Goal: Task Accomplishment & Management: Complete application form

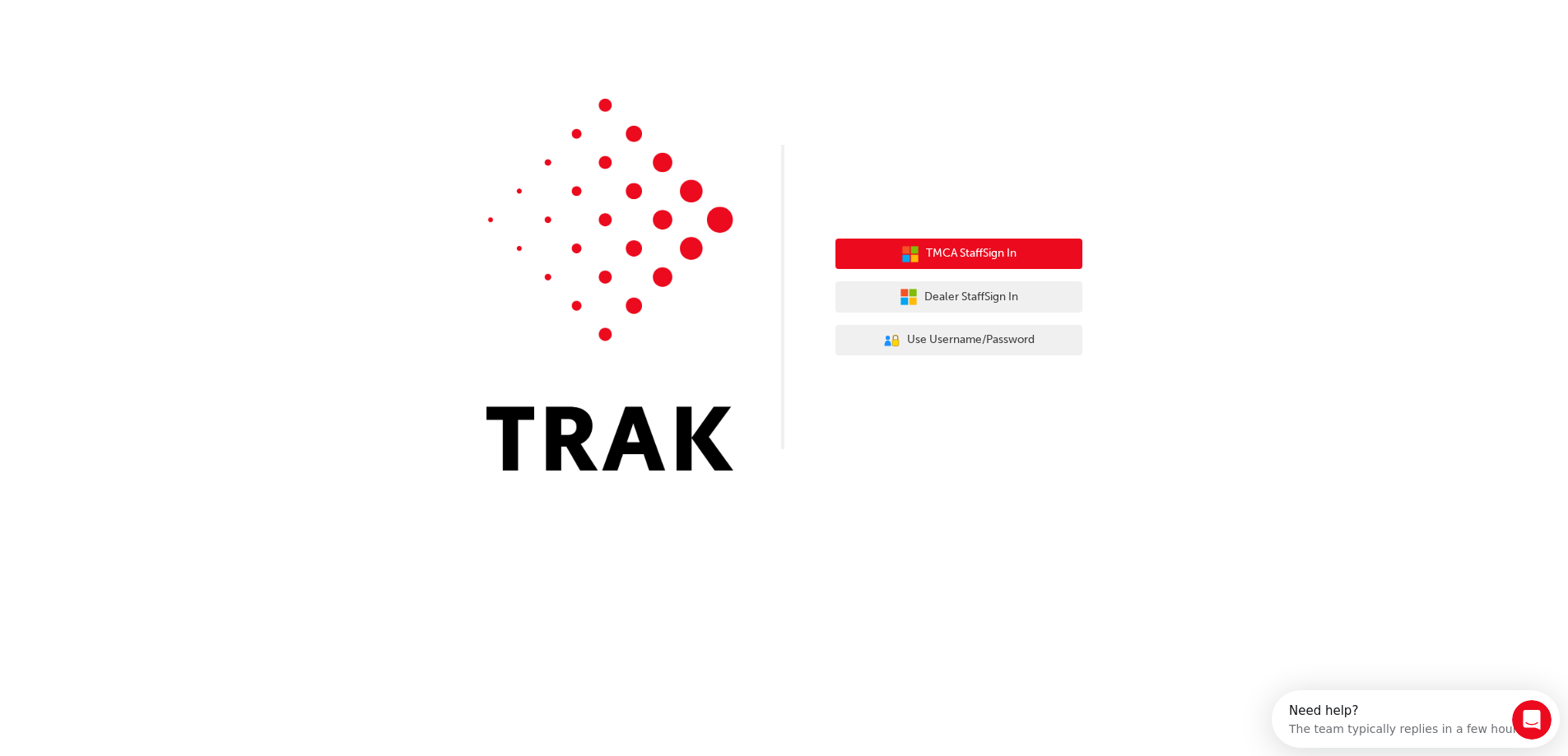
click at [1050, 244] on button "TMCA Staff Sign In" at bounding box center [958, 254] width 247 height 32
click at [961, 245] on span "TMCA Staff Sign In" at bounding box center [976, 254] width 91 height 19
click at [935, 249] on span "TMCA Staff Sign In" at bounding box center [976, 254] width 91 height 19
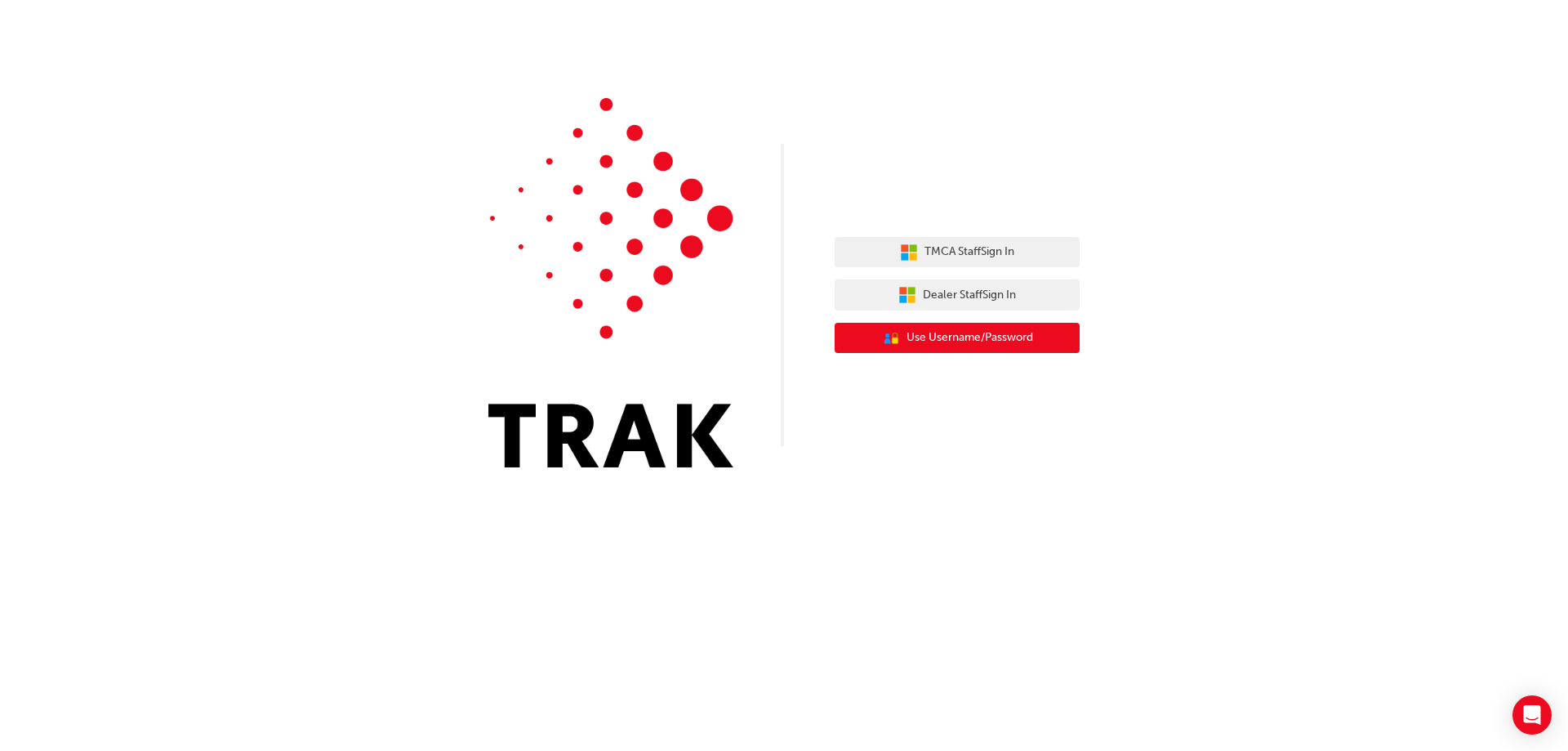
click at [1012, 342] on span "Use Username/Password" at bounding box center [969, 338] width 126 height 19
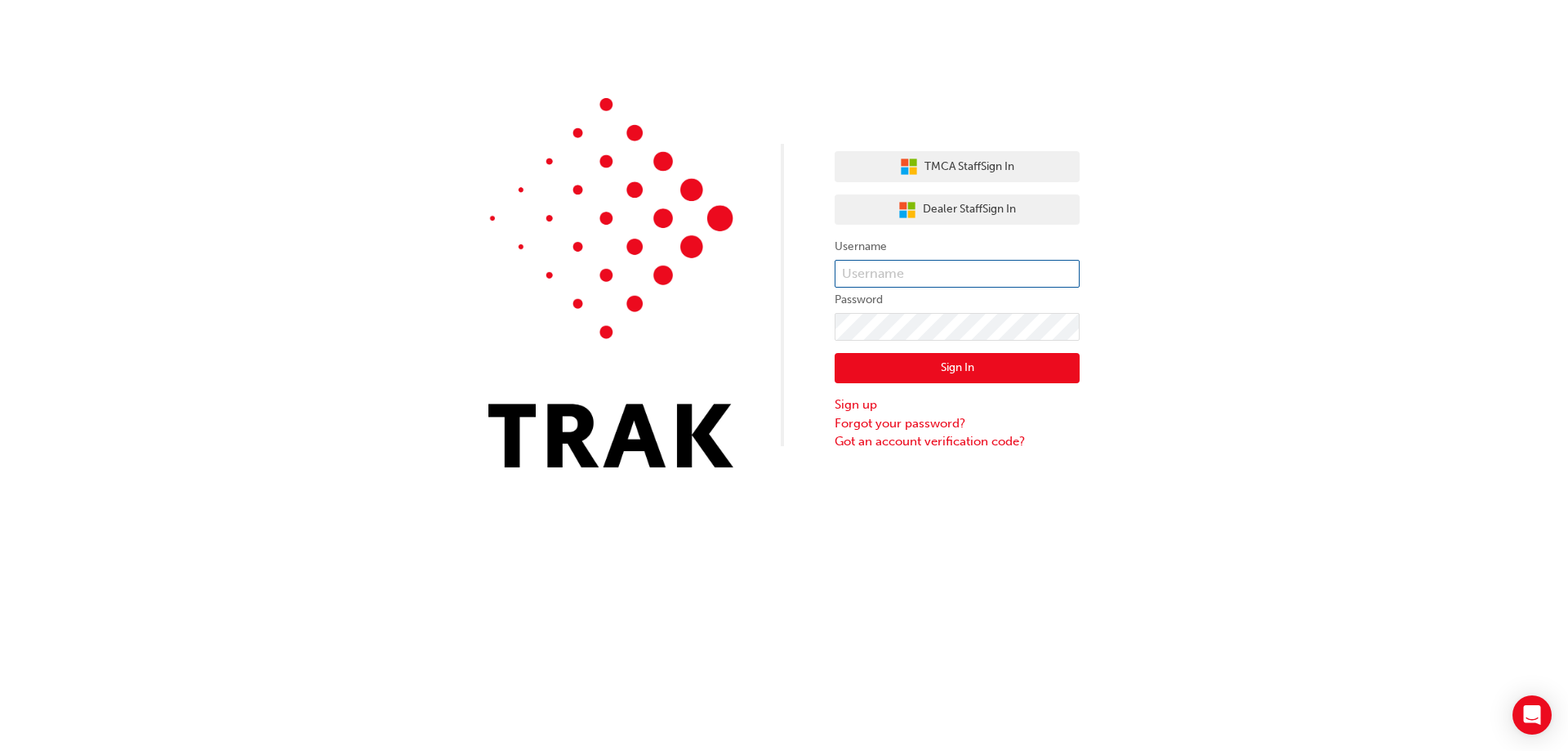
click at [951, 269] on input "text" at bounding box center [958, 273] width 245 height 28
type input "isabela.mclennan"
click button "Sign In" at bounding box center [958, 368] width 245 height 31
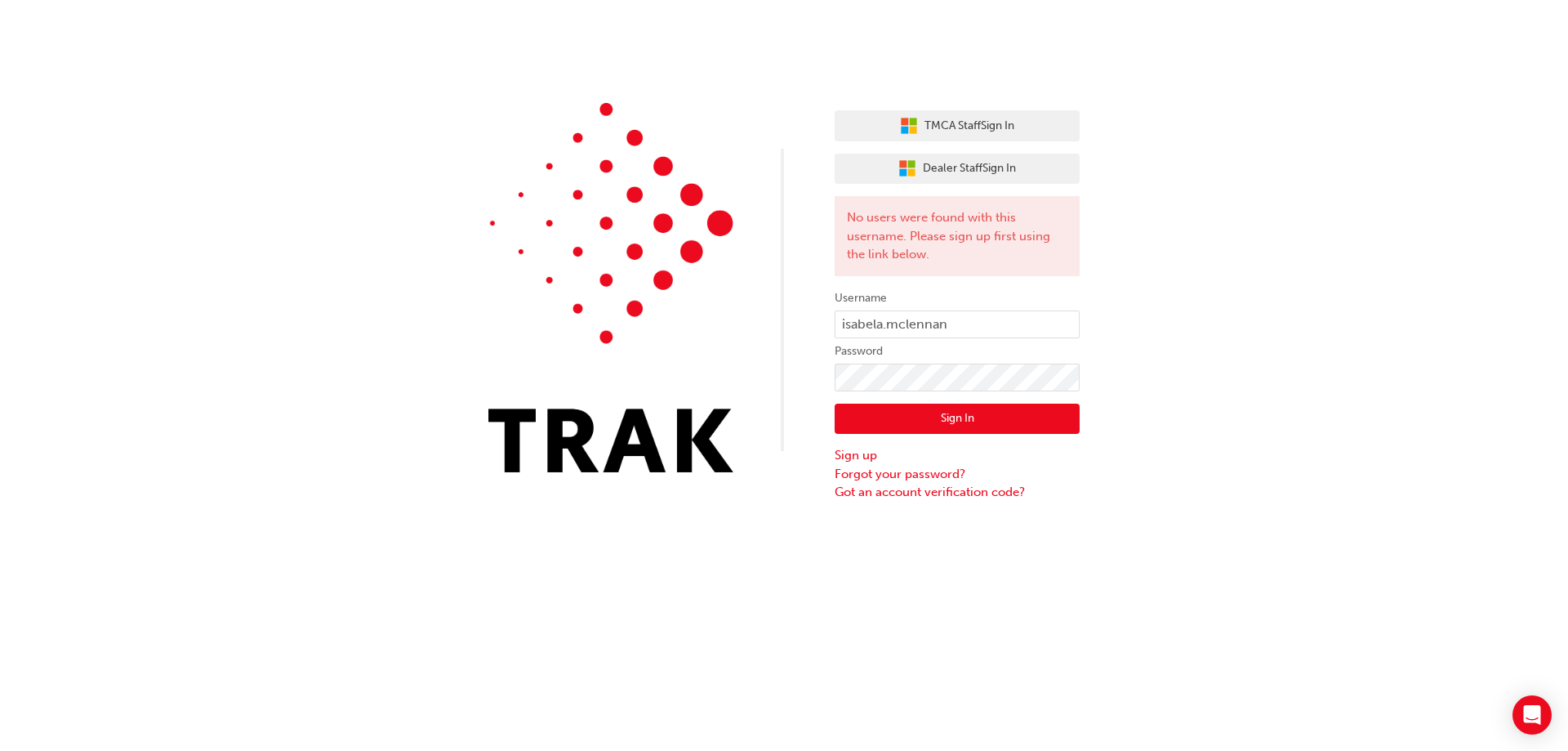
drag, startPoint x: 1283, startPoint y: 486, endPoint x: 1247, endPoint y: 466, distance: 41.2
click at [1283, 485] on div "TMCA Staff Sign In Dealer Staff Sign In No users were found with this username.…" at bounding box center [784, 251] width 1568 height 502
click at [973, 126] on span "TMCA Staff Sign In" at bounding box center [969, 126] width 90 height 19
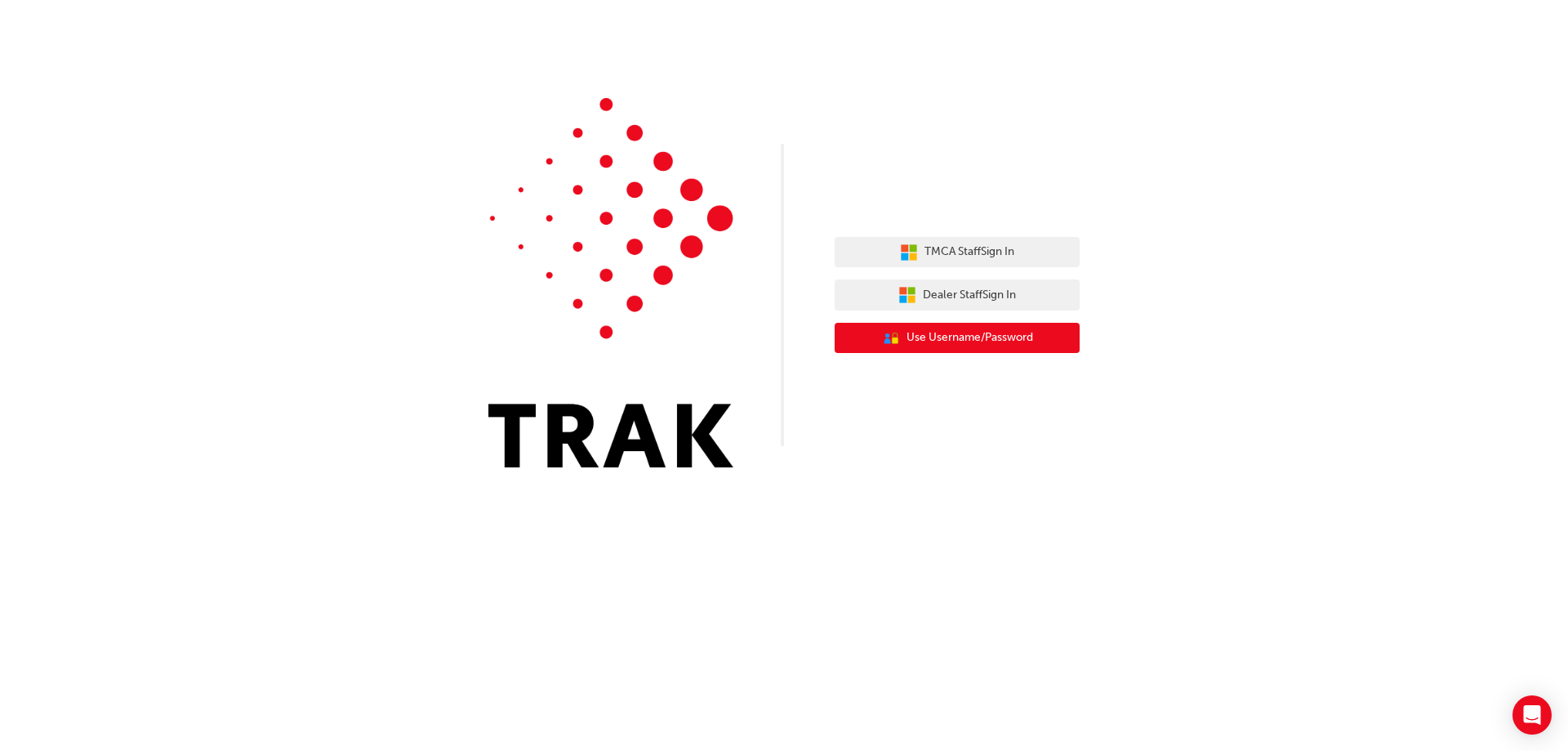
click at [1004, 337] on span "Use Username/Password" at bounding box center [969, 338] width 126 height 19
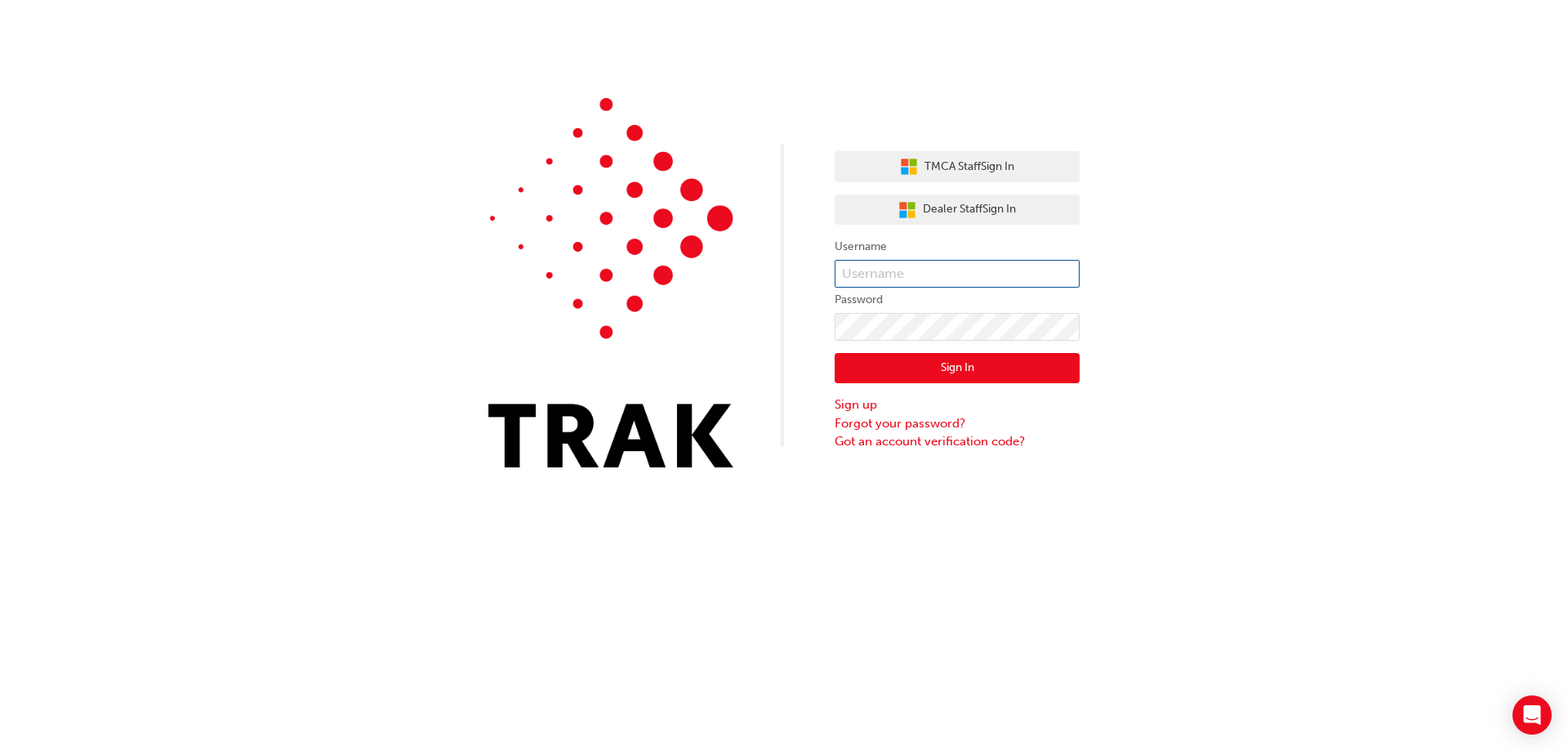
click at [919, 273] on input "text" at bounding box center [958, 273] width 245 height 28
type input "isabela.mclennan"
click button "Sign In" at bounding box center [958, 368] width 245 height 31
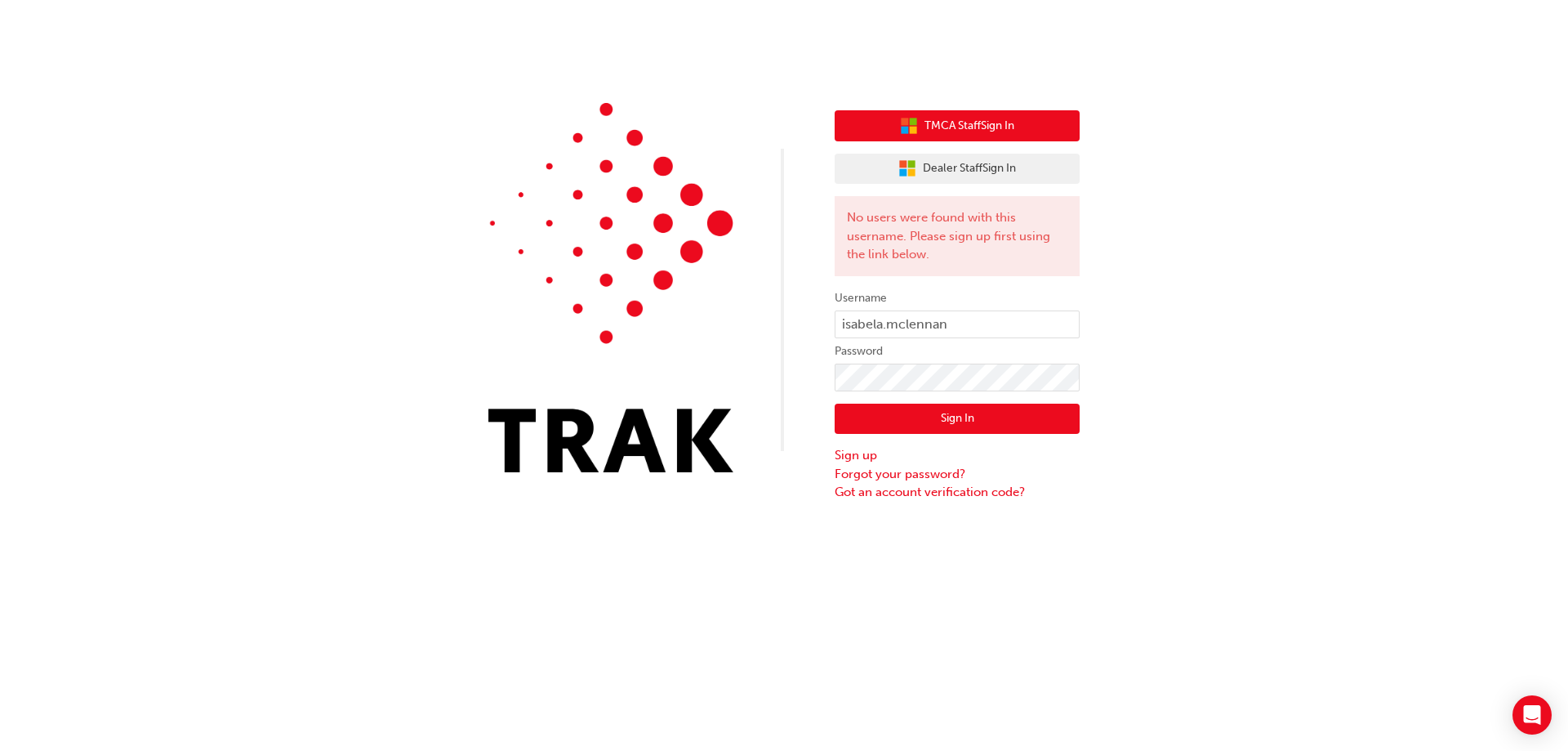
click at [992, 127] on span "TMCA Staff Sign In" at bounding box center [969, 126] width 90 height 19
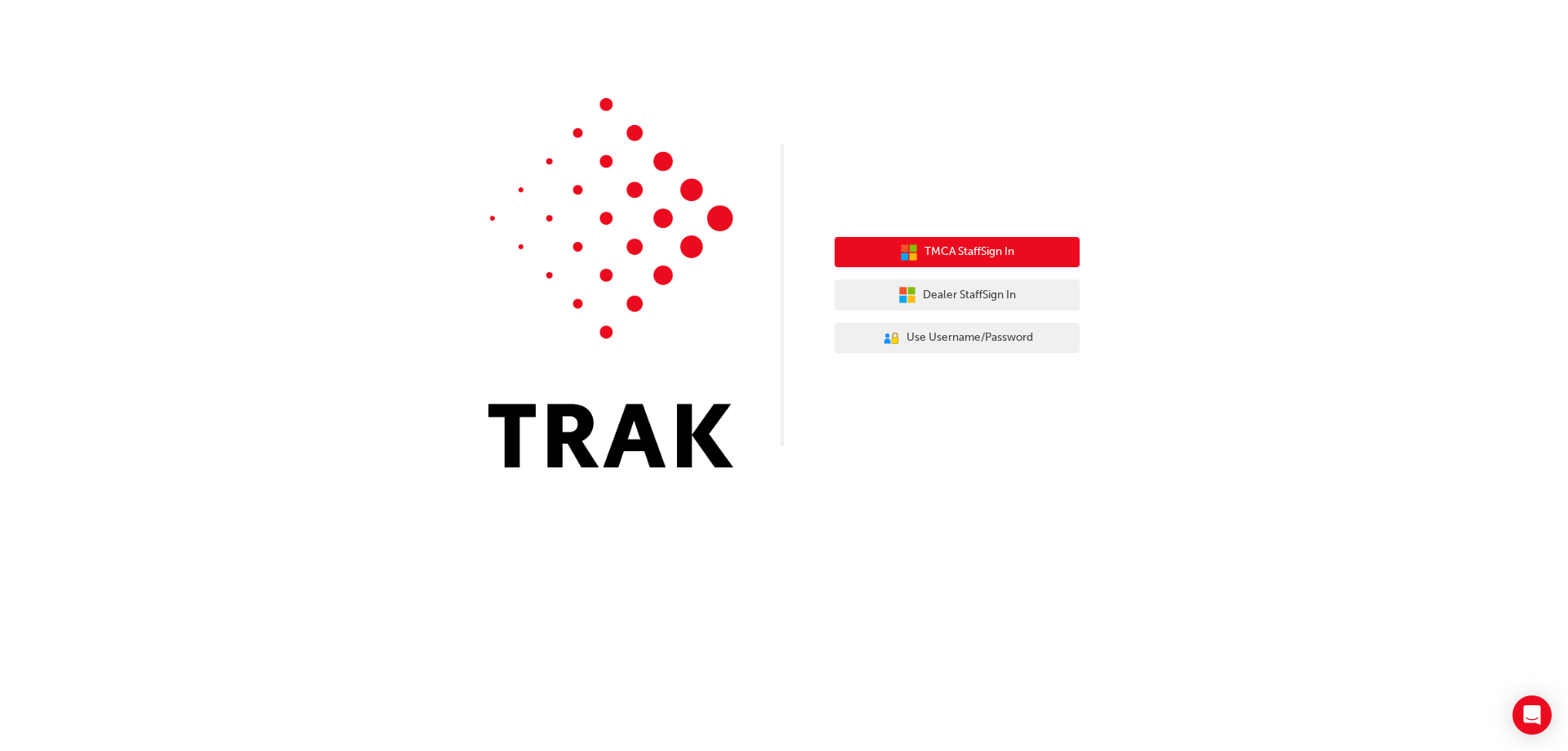
click at [976, 254] on span "TMCA Staff Sign In" at bounding box center [969, 252] width 90 height 19
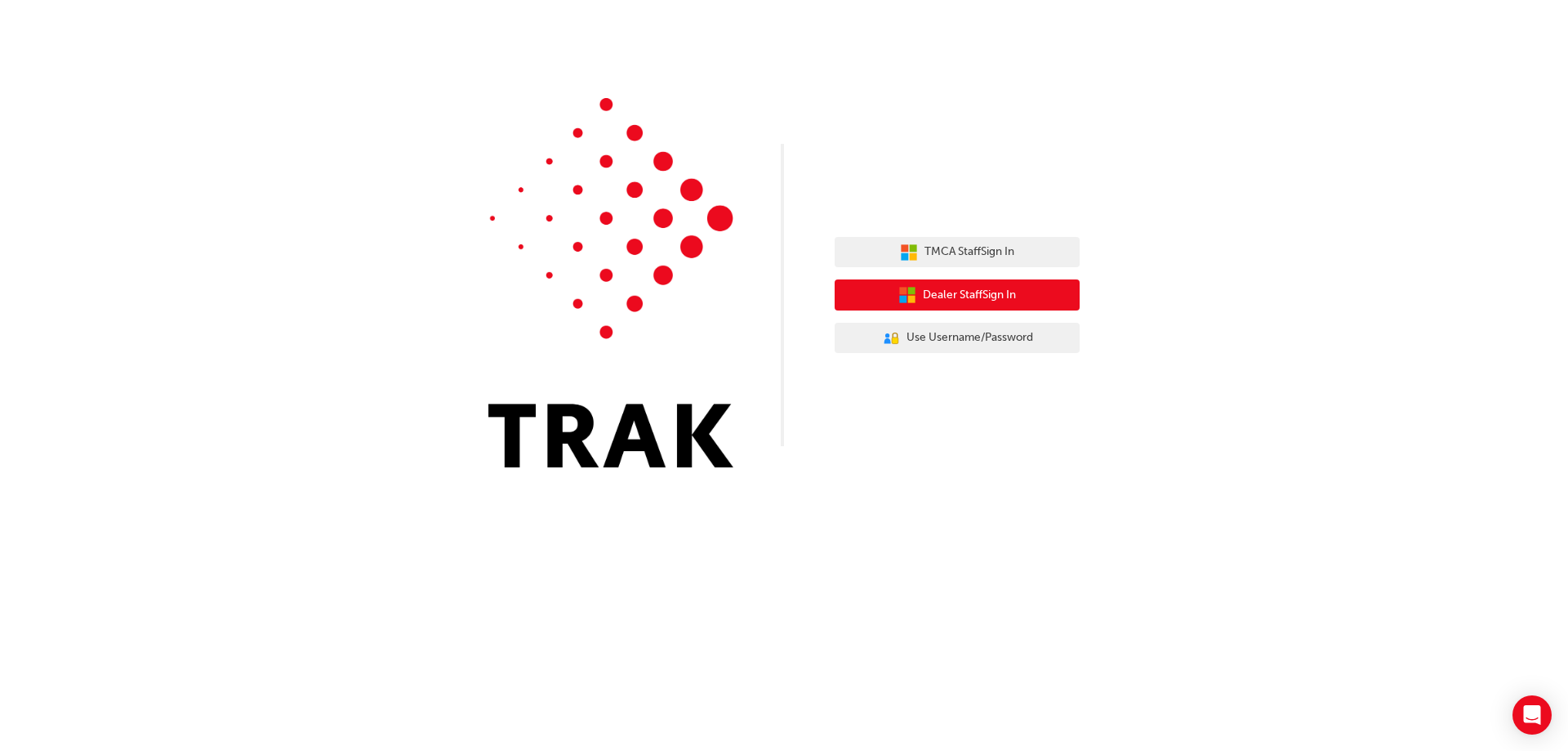
click at [971, 293] on span "Dealer Staff Sign In" at bounding box center [969, 296] width 93 height 19
